Goal: Task Accomplishment & Management: Manage account settings

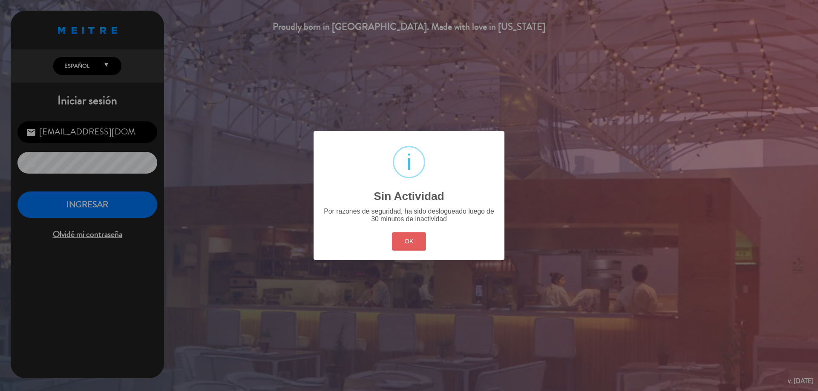
click at [397, 247] on button "OK" at bounding box center [409, 242] width 35 height 18
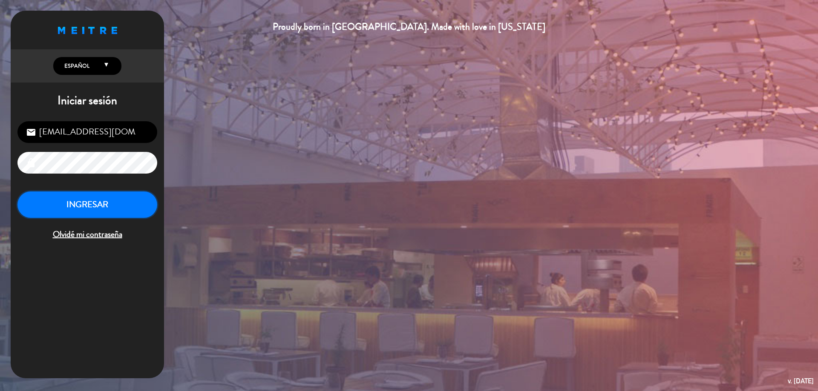
click at [79, 200] on button "INGRESAR" at bounding box center [87, 205] width 140 height 27
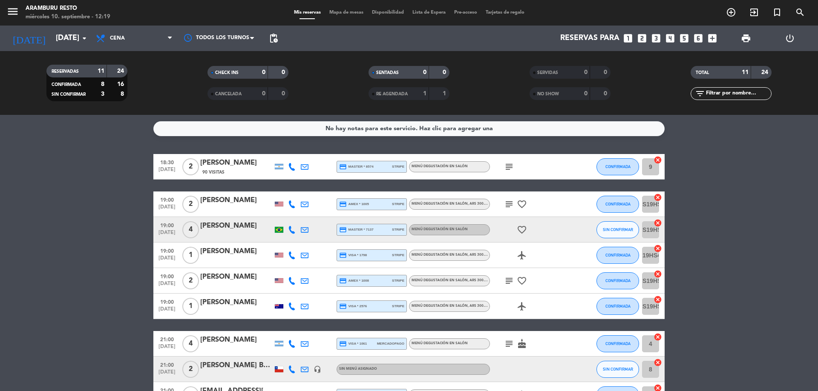
click at [509, 168] on icon "subject" at bounding box center [509, 167] width 10 height 10
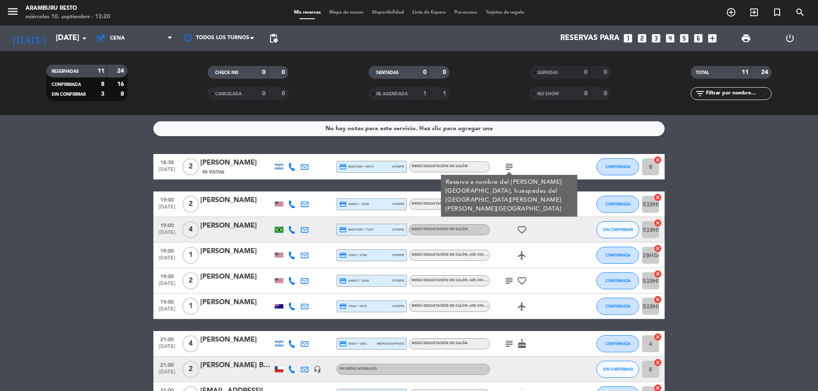
click at [505, 219] on div "favorite_border" at bounding box center [528, 229] width 77 height 25
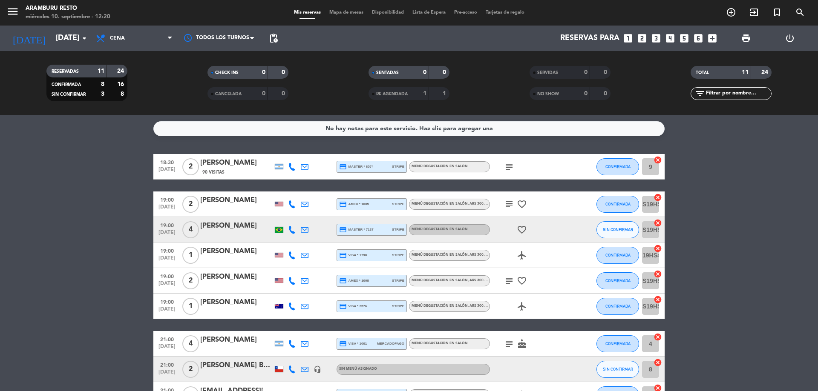
click at [504, 205] on span "subject" at bounding box center [509, 204] width 13 height 10
click at [509, 205] on icon "subject" at bounding box center [509, 204] width 10 height 10
click at [505, 282] on icon "subject" at bounding box center [509, 281] width 10 height 10
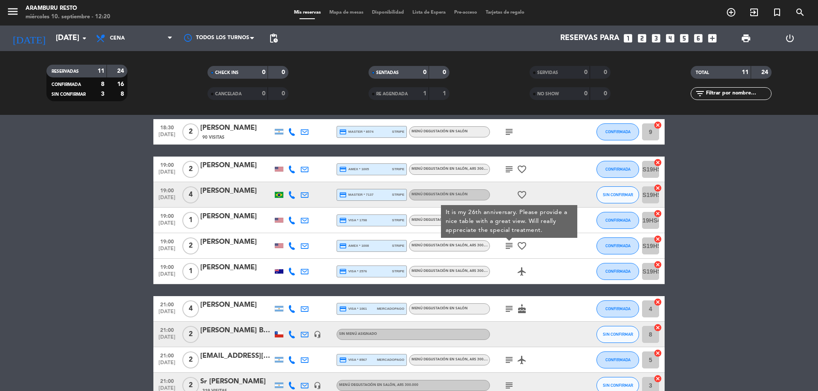
scroll to position [85, 0]
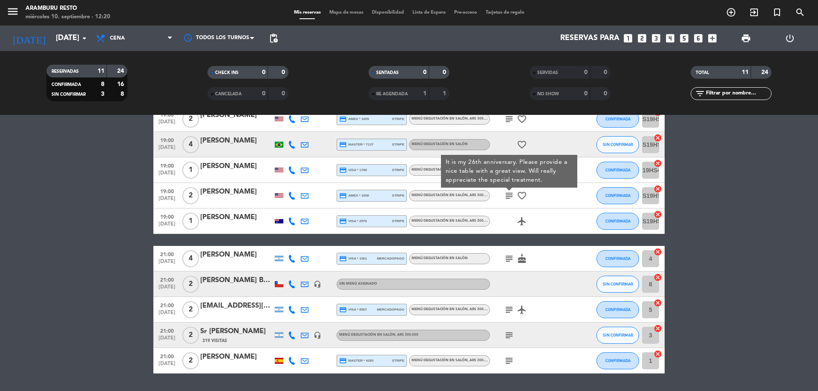
drag, startPoint x: 513, startPoint y: 261, endPoint x: 512, endPoint y: 267, distance: 6.0
click at [512, 261] on icon "subject" at bounding box center [509, 259] width 10 height 10
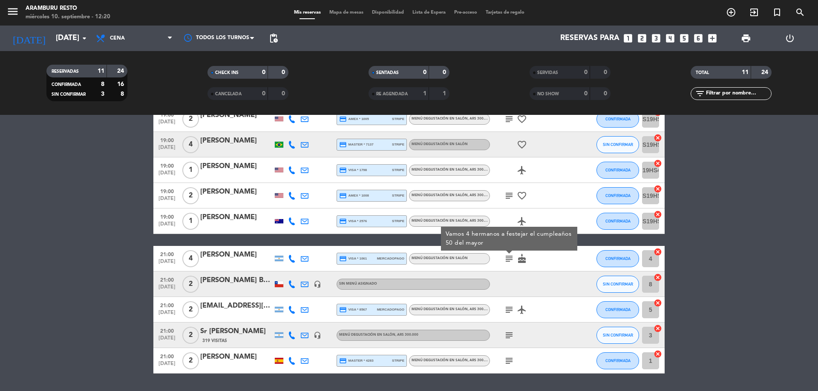
click at [508, 305] on icon "subject" at bounding box center [509, 310] width 10 height 10
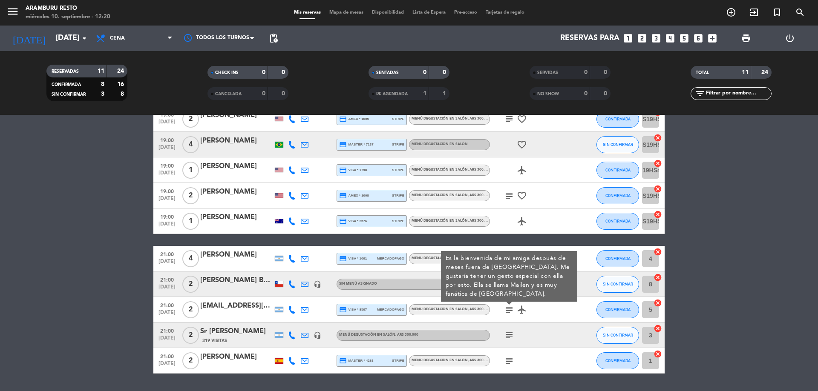
click at [502, 344] on div "subject" at bounding box center [528, 335] width 77 height 25
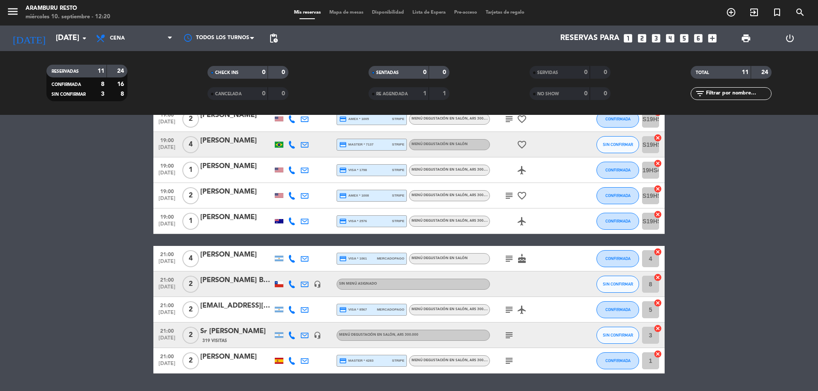
click at [508, 335] on icon "subject" at bounding box center [509, 336] width 10 height 10
click at [508, 354] on div "subject" at bounding box center [528, 360] width 77 height 25
click at [506, 360] on icon "subject" at bounding box center [509, 361] width 10 height 10
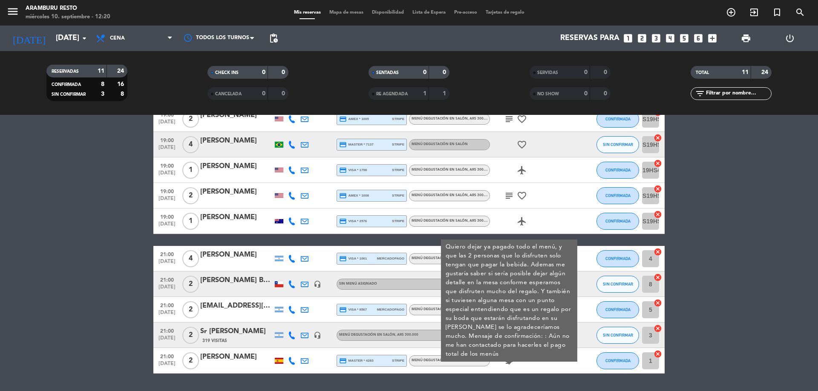
click at [507, 376] on div "No hay notas para este servicio. Haz clic para agregar una 18:30 [DATE] 2 [PERS…" at bounding box center [409, 253] width 818 height 276
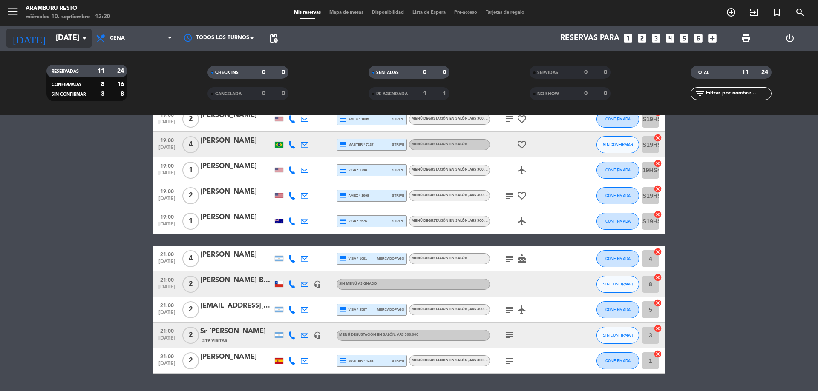
click at [75, 42] on input "[DATE]" at bounding box center [101, 38] width 99 height 17
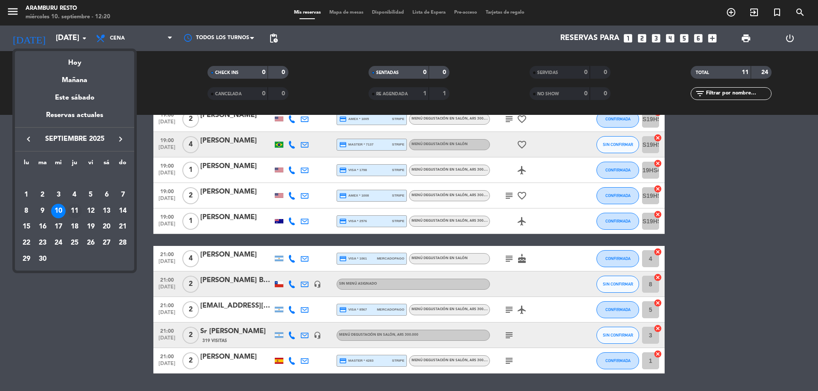
click at [75, 209] on div "11" at bounding box center [74, 211] width 14 height 14
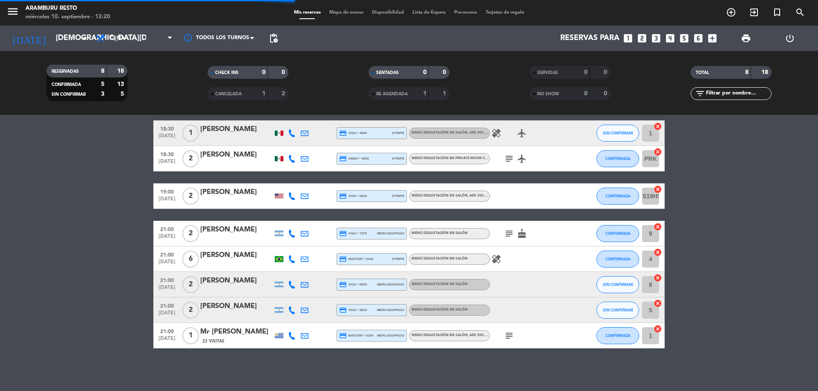
scroll to position [34, 0]
click at [66, 39] on input "[DEMOGRAPHIC_DATA][DATE]" at bounding box center [101, 38] width 99 height 17
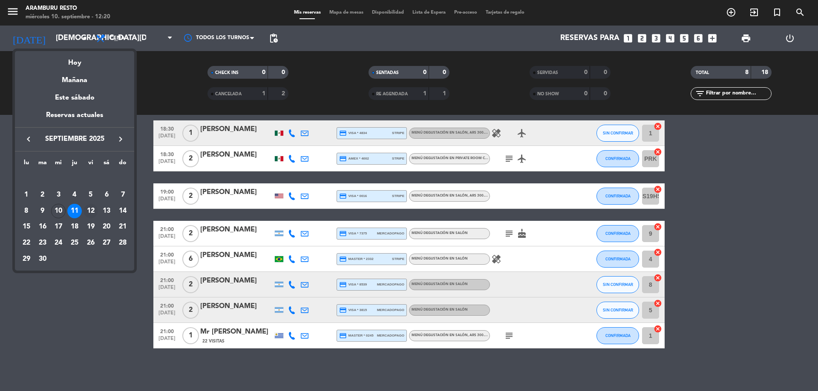
click at [90, 207] on div "12" at bounding box center [90, 211] width 14 height 14
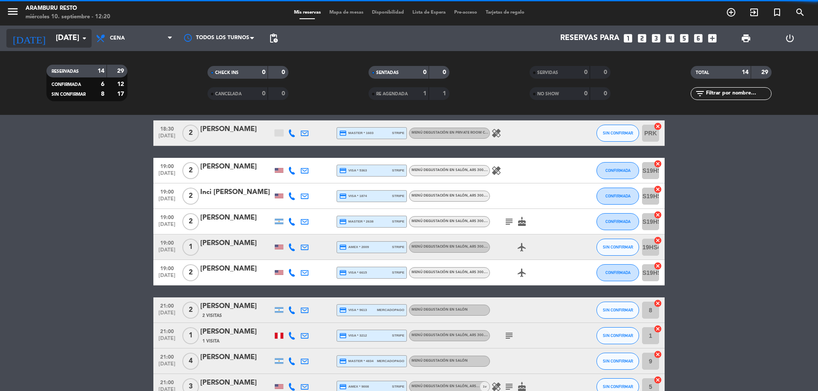
click at [66, 42] on input "[DATE]" at bounding box center [101, 38] width 99 height 17
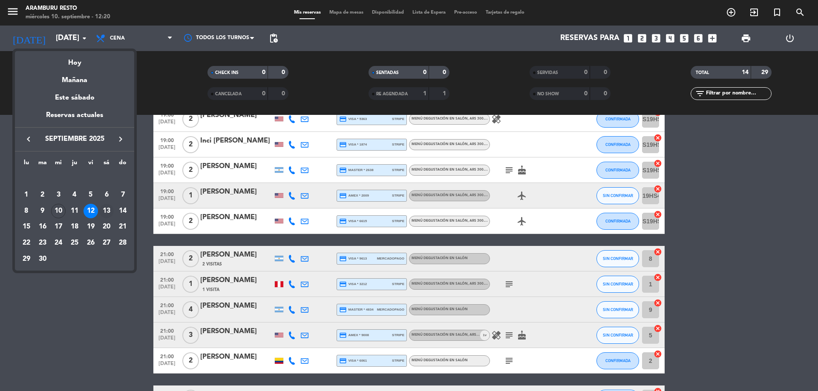
click at [106, 210] on div "13" at bounding box center [106, 211] width 14 height 14
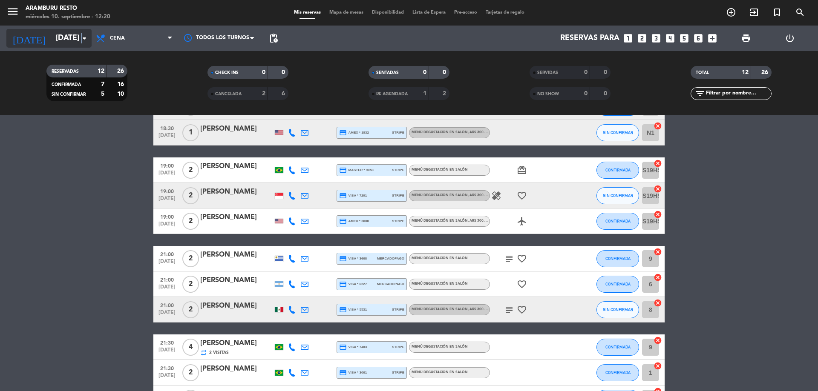
click at [82, 42] on icon "arrow_drop_down" at bounding box center [84, 38] width 10 height 10
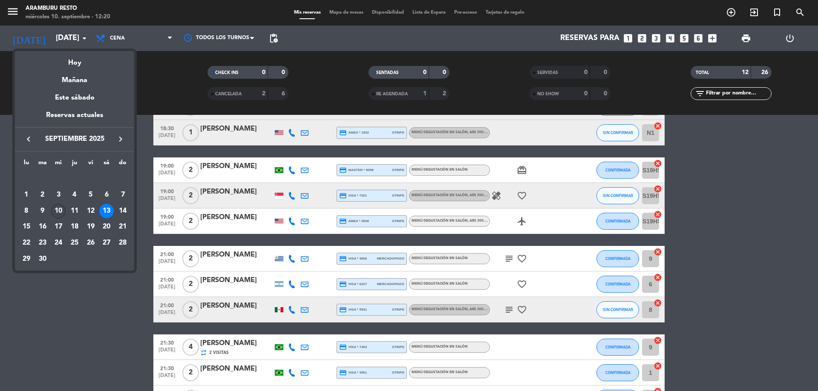
click at [62, 210] on div "10" at bounding box center [58, 211] width 14 height 14
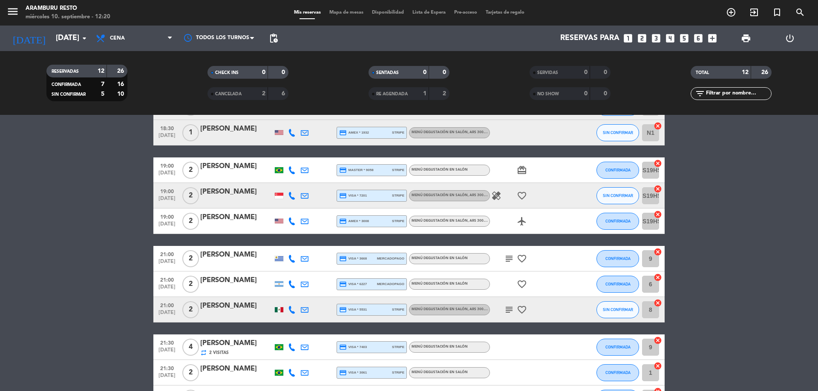
type input "[DATE]"
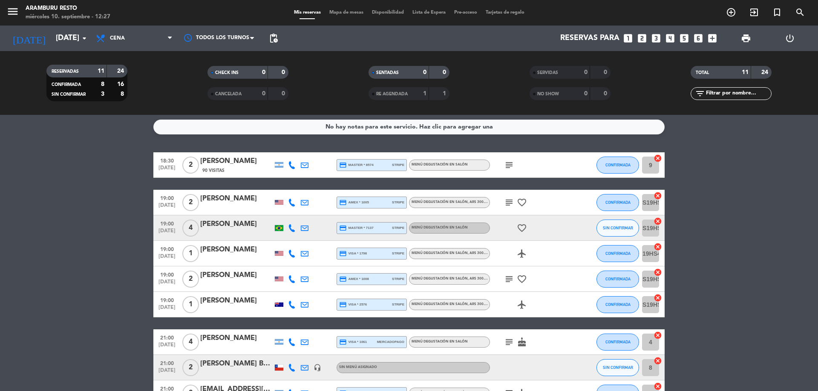
scroll to position [0, 0]
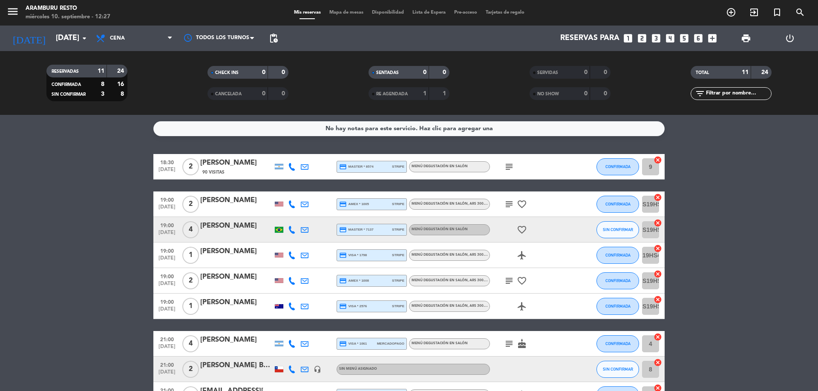
click at [508, 162] on icon "subject" at bounding box center [509, 167] width 10 height 10
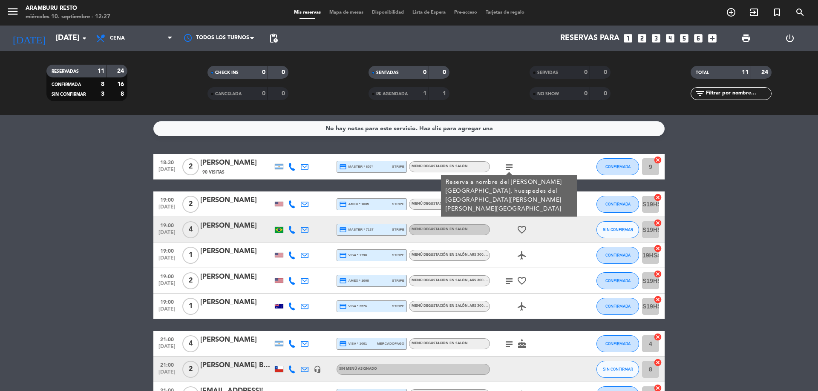
click at [499, 240] on div "favorite_border" at bounding box center [528, 229] width 77 height 25
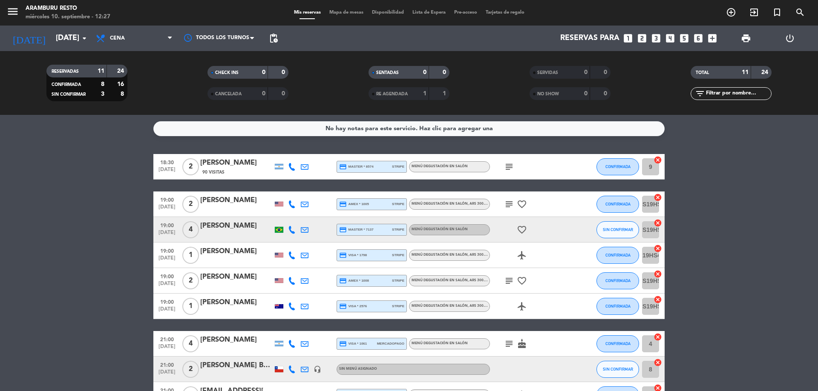
click at [504, 201] on icon "subject" at bounding box center [509, 204] width 10 height 10
drag, startPoint x: 548, startPoint y: 165, endPoint x: 534, endPoint y: 214, distance: 51.3
click at [540, 168] on div "subject" at bounding box center [528, 166] width 77 height 25
click at [503, 282] on span "subject" at bounding box center [509, 281] width 13 height 10
click at [507, 280] on icon "subject" at bounding box center [509, 281] width 10 height 10
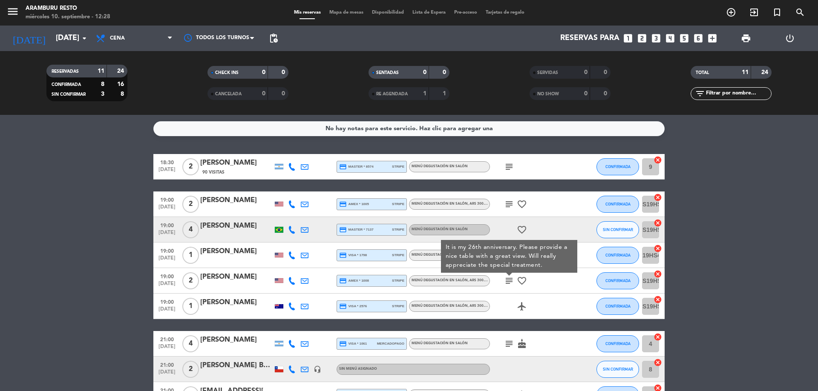
click at [510, 299] on div "airplanemode_active" at bounding box center [528, 306] width 77 height 25
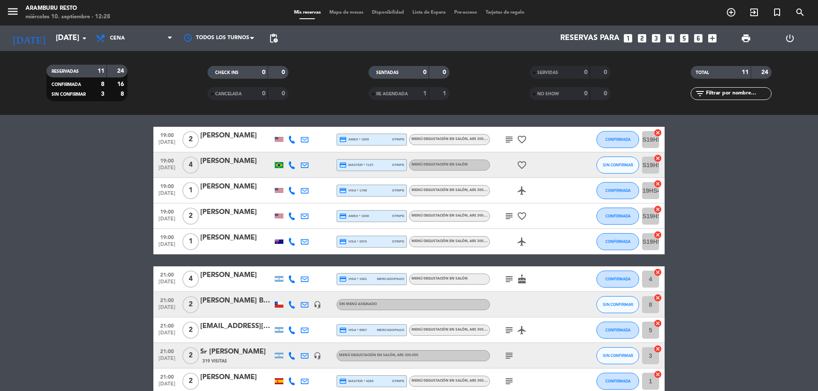
scroll to position [110, 0]
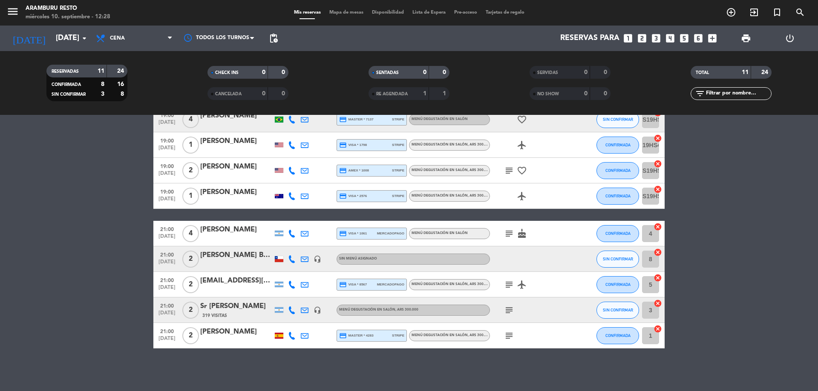
click at [521, 145] on icon "airplanemode_active" at bounding box center [522, 145] width 10 height 10
click at [530, 144] on div "airplanemode_active REGALO DE VIAJE" at bounding box center [528, 144] width 77 height 25
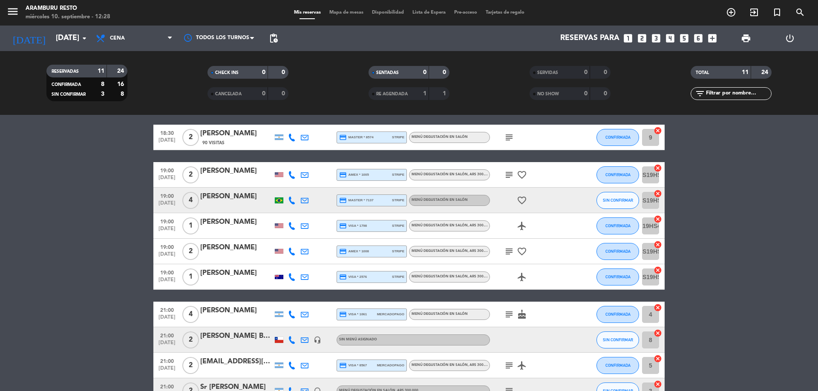
scroll to position [43, 0]
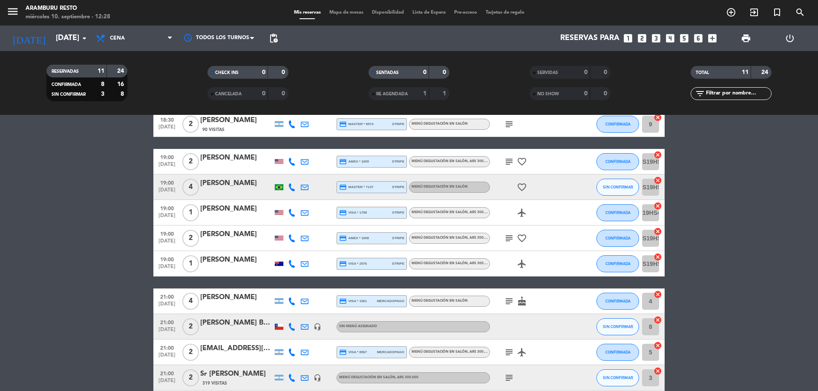
click at [510, 301] on icon "subject" at bounding box center [509, 301] width 10 height 10
click at [544, 295] on div "subject Vamos 4 hermanos a festejar el cumpleaños 50 del mayor cake" at bounding box center [528, 301] width 77 height 25
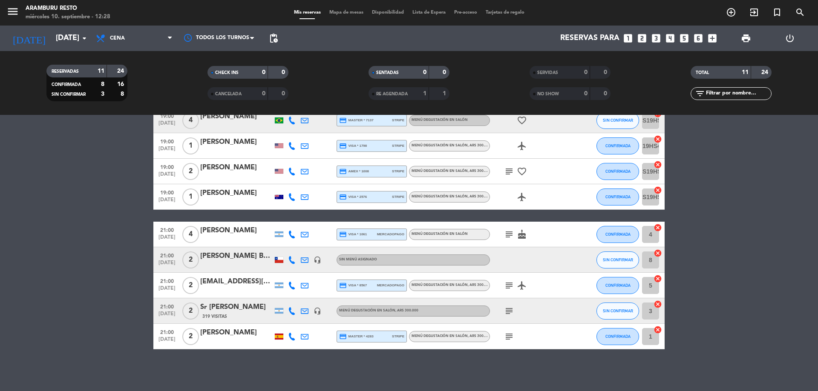
scroll to position [110, 0]
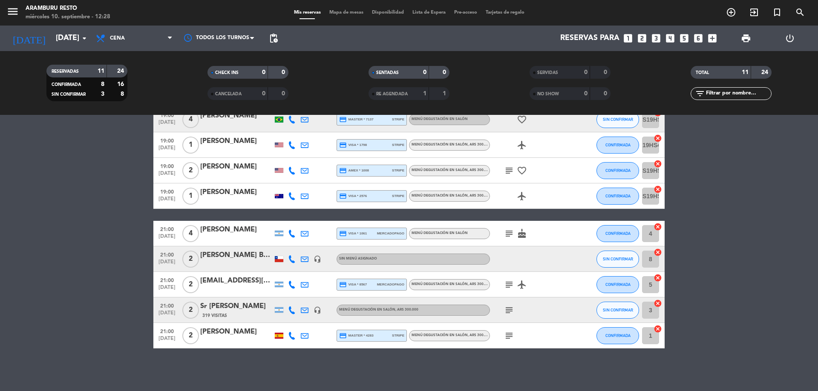
click at [506, 285] on icon "subject" at bounding box center [509, 285] width 10 height 10
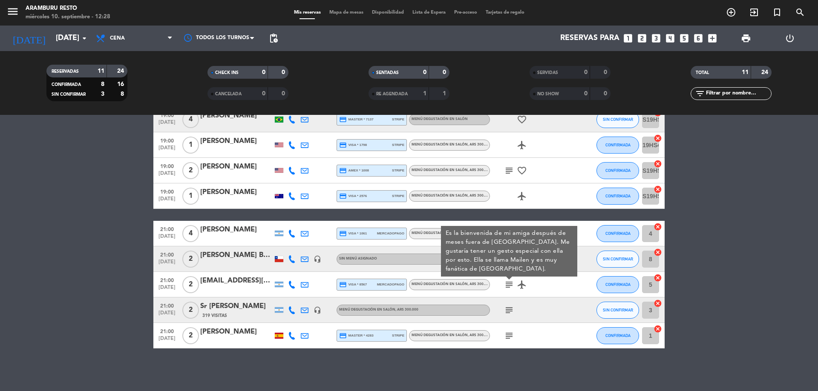
click at [526, 302] on div "subject" at bounding box center [528, 310] width 77 height 25
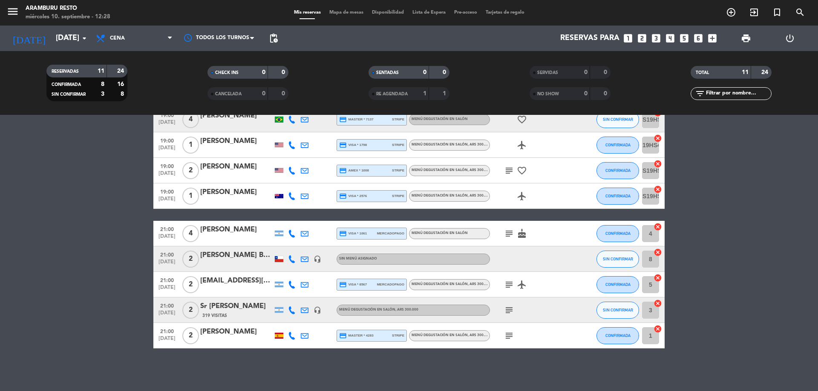
click at [509, 312] on icon "subject" at bounding box center [509, 310] width 10 height 10
click at [509, 339] on icon "subject" at bounding box center [509, 336] width 10 height 10
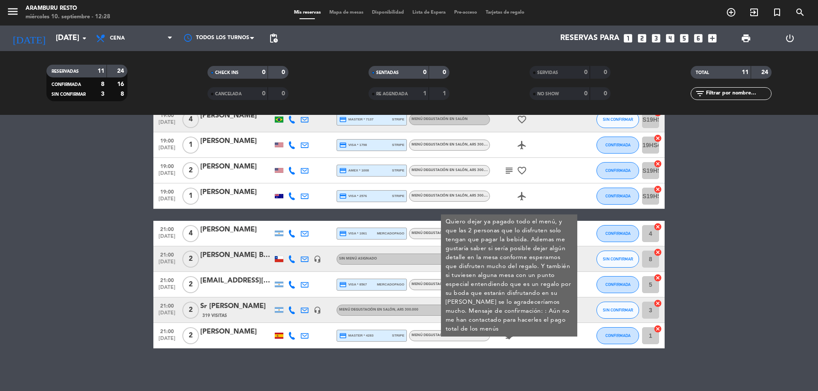
click at [519, 331] on div "subject [PERSON_NAME] dejar ya pagado todo el menú, y que las 2 personas que lo…" at bounding box center [528, 335] width 77 height 25
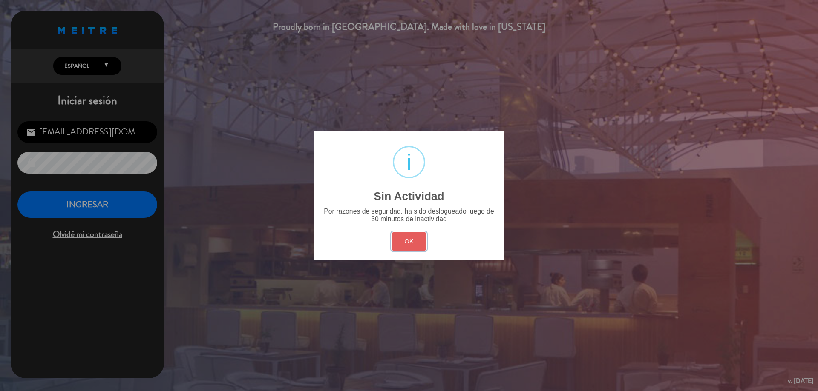
click at [406, 242] on button "OK" at bounding box center [409, 242] width 35 height 18
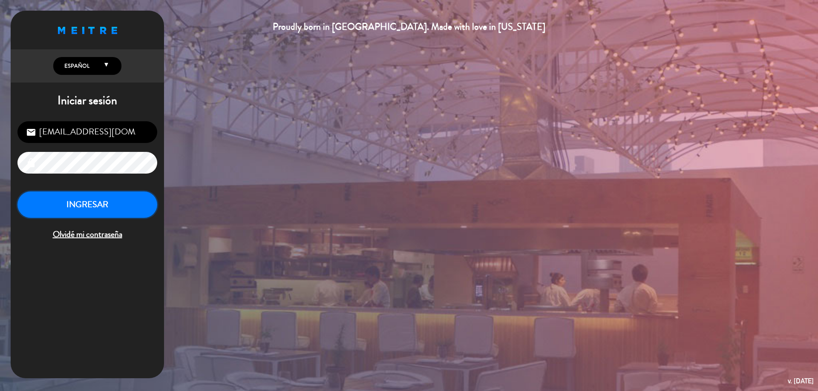
drag, startPoint x: 72, startPoint y: 208, endPoint x: 76, endPoint y: 203, distance: 6.1
click at [72, 208] on button "INGRESAR" at bounding box center [87, 205] width 140 height 27
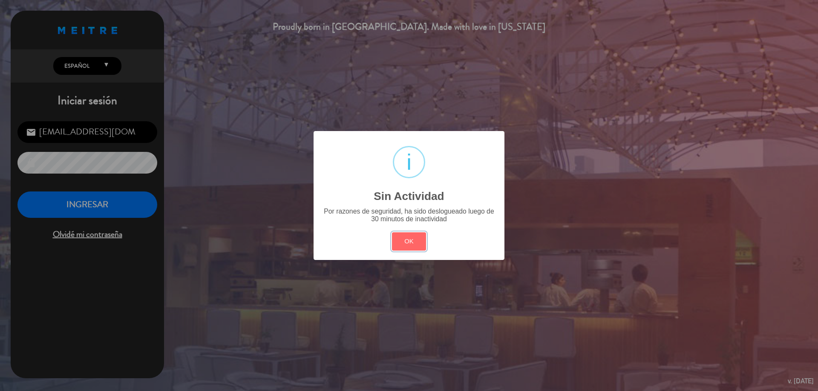
click at [389, 238] on div "? ! i Sin Actividad × Por razones de seguridad, ha sido deslogueado luego de 30…" at bounding box center [409, 195] width 191 height 129
drag, startPoint x: 414, startPoint y: 239, endPoint x: 114, endPoint y: 201, distance: 301.9
click at [413, 238] on button "OK" at bounding box center [409, 242] width 35 height 18
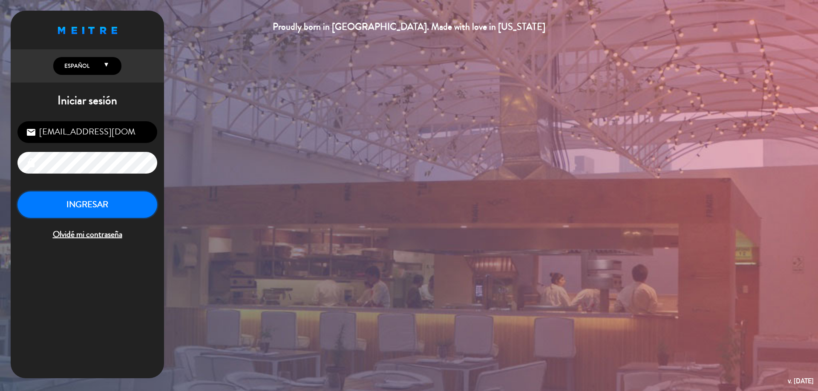
click at [118, 202] on button "INGRESAR" at bounding box center [87, 205] width 140 height 27
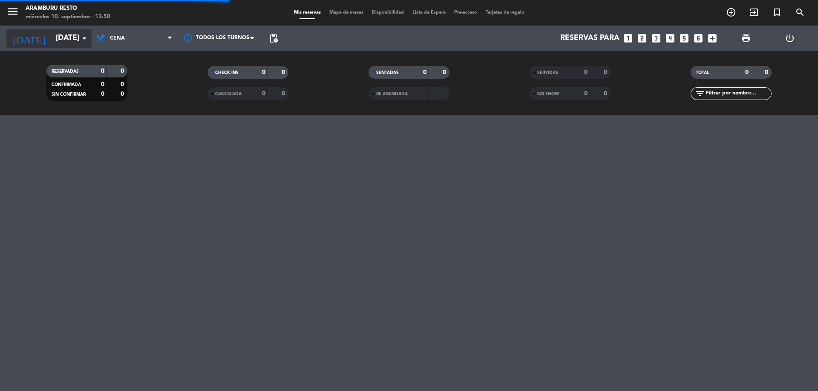
click at [52, 42] on input "[DATE]" at bounding box center [101, 38] width 99 height 17
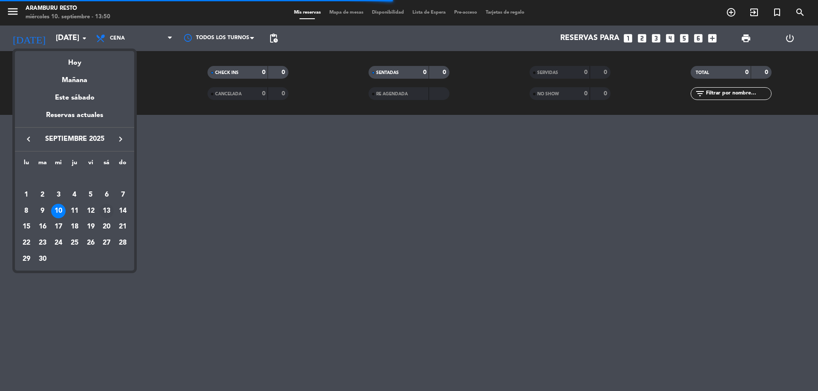
click at [104, 213] on div "13" at bounding box center [106, 211] width 14 height 14
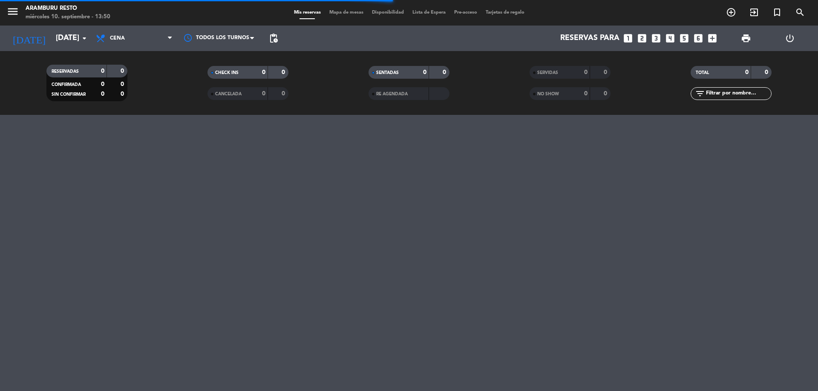
type input "[DATE]"
